Goal: Information Seeking & Learning: Learn about a topic

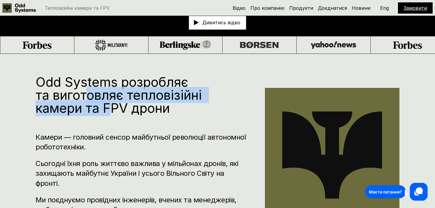
drag, startPoint x: 87, startPoint y: 92, endPoint x: 114, endPoint y: 115, distance: 34.9
click at [111, 112] on h1 "Odd Systems розробляє та виготовляє тепловізійні камери та FPV дрони" at bounding box center [141, 95] width 211 height 39
click at [114, 115] on h1 "Odd Systems розробляє та виготовляє тепловізійні камери та FPV дрони" at bounding box center [141, 95] width 211 height 39
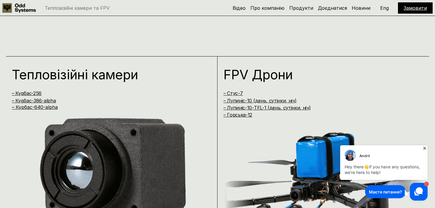
scroll to position [395, 0]
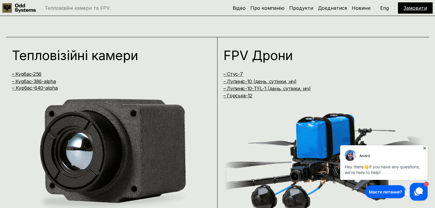
click at [424, 147] on icon at bounding box center [424, 148] width 6 height 6
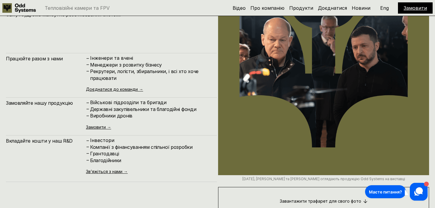
scroll to position [2132, 0]
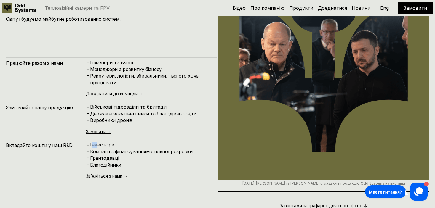
drag, startPoint x: 94, startPoint y: 143, endPoint x: 98, endPoint y: 146, distance: 4.9
click at [98, 146] on div "Вкладайте кошти у наш R&D – Інвестори – Компанії з фінансуванням спільної розро…" at bounding box center [111, 159] width 211 height 38
click at [98, 146] on p "Інвестори" at bounding box center [150, 145] width 121 height 6
drag, startPoint x: 108, startPoint y: 151, endPoint x: 131, endPoint y: 150, distance: 23.7
click at [131, 150] on h4 "Компанії з фінансуванням спільної розробки" at bounding box center [150, 151] width 121 height 7
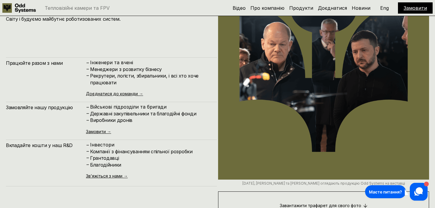
click at [150, 154] on h4 "Компанії з фінансуванням спільної розробки" at bounding box center [150, 151] width 121 height 7
drag, startPoint x: 135, startPoint y: 153, endPoint x: 108, endPoint y: 153, distance: 26.9
click at [109, 153] on h4 "Компанії з фінансуванням спільної розробки" at bounding box center [150, 151] width 121 height 7
drag, startPoint x: 105, startPoint y: 158, endPoint x: 102, endPoint y: 161, distance: 4.2
click at [105, 158] on h4 "Грантодавці" at bounding box center [150, 158] width 121 height 7
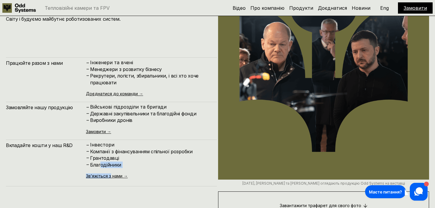
drag, startPoint x: 103, startPoint y: 166, endPoint x: 114, endPoint y: 174, distance: 14.0
click at [113, 174] on div "– Інвестори – Компанії з фінансуванням спільної розробки – Грантодавці – Благод…" at bounding box center [148, 160] width 125 height 36
click at [114, 174] on div "– Інвестори – Компанії з фінансуванням спільної розробки – Грантодавці – Благод…" at bounding box center [148, 160] width 125 height 36
drag, startPoint x: 109, startPoint y: 108, endPoint x: 118, endPoint y: 110, distance: 8.8
click at [111, 108] on p "Військові підрозділи та бригади" at bounding box center [150, 107] width 121 height 6
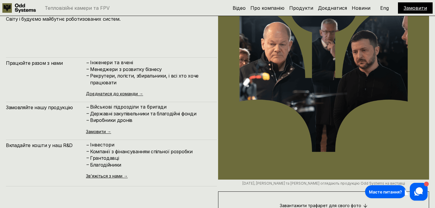
click at [118, 110] on p "Військові підрозділи та бригади" at bounding box center [150, 107] width 121 height 6
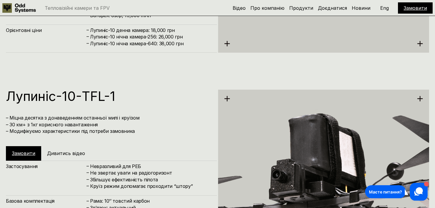
scroll to position [1490, 0]
